Goal: Download file/media

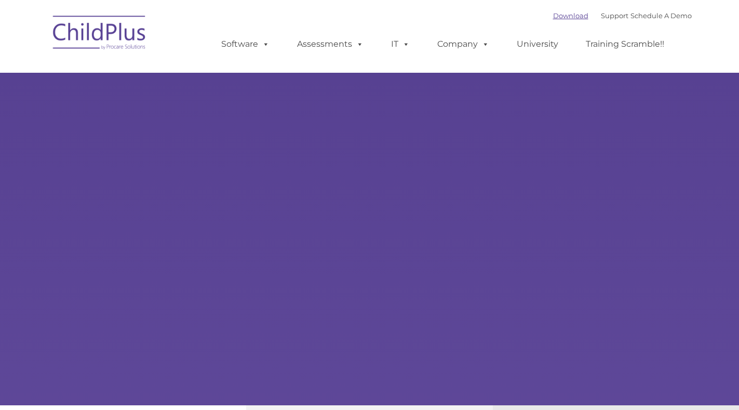
type input ""
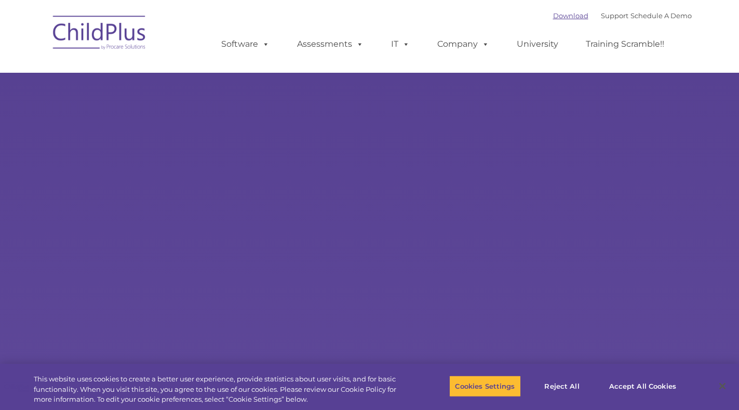
click at [561, 12] on link "Download" at bounding box center [570, 15] width 35 height 8
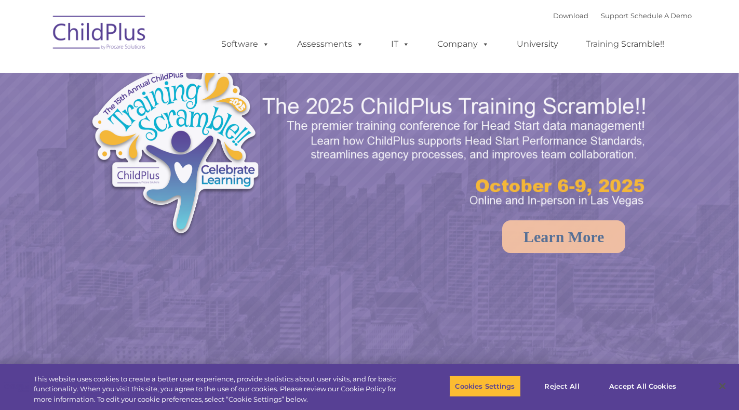
select select "MEDIUM"
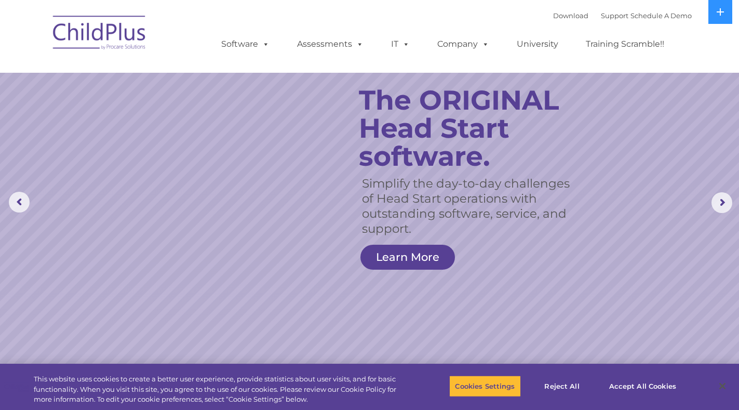
click at [725, 211] on rs-arrow at bounding box center [722, 202] width 21 height 21
